Goal: Find specific page/section: Find specific page/section

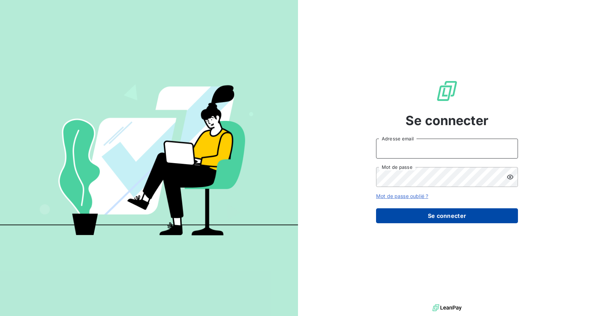
type input "[EMAIL_ADDRESS][DOMAIN_NAME]"
click at [450, 211] on button "Se connecter" at bounding box center [447, 215] width 142 height 15
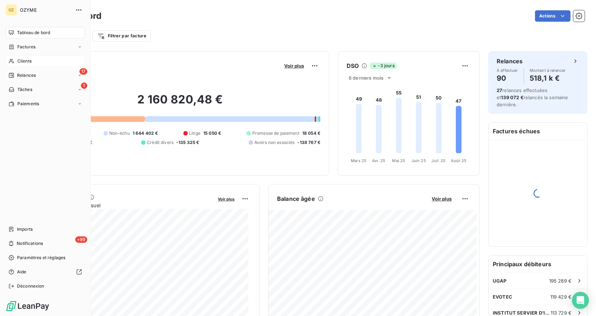
click at [30, 59] on span "Clients" at bounding box center [24, 61] width 14 height 6
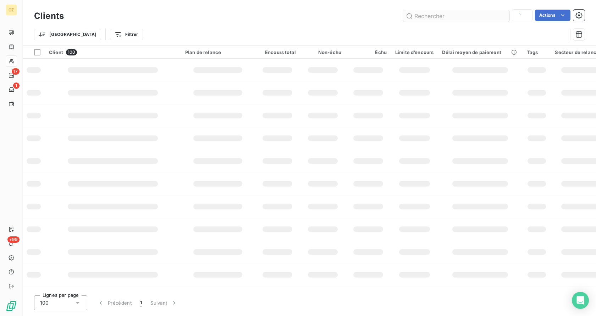
click at [462, 17] on input "text" at bounding box center [456, 15] width 107 height 11
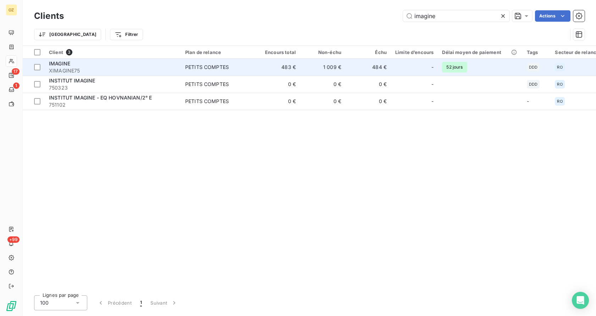
type input "imagine"
click at [103, 70] on span "XIMAGINE75" at bounding box center [113, 70] width 128 height 7
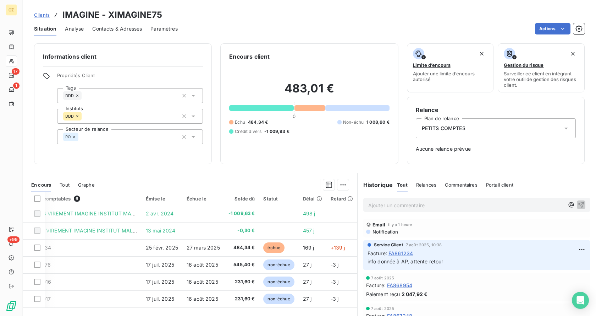
click at [384, 231] on span "Notification" at bounding box center [385, 232] width 27 height 6
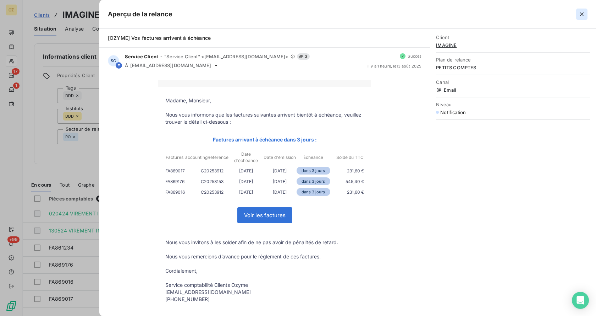
click at [579, 11] on icon "button" at bounding box center [582, 14] width 7 height 7
